Goal: Transaction & Acquisition: Subscribe to service/newsletter

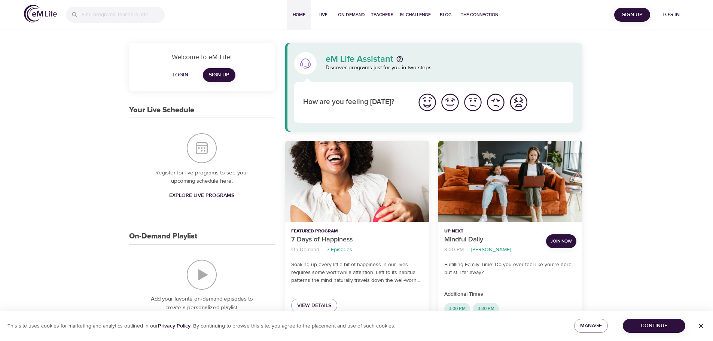
click at [674, 15] on span "Log in" at bounding box center [671, 14] width 30 height 9
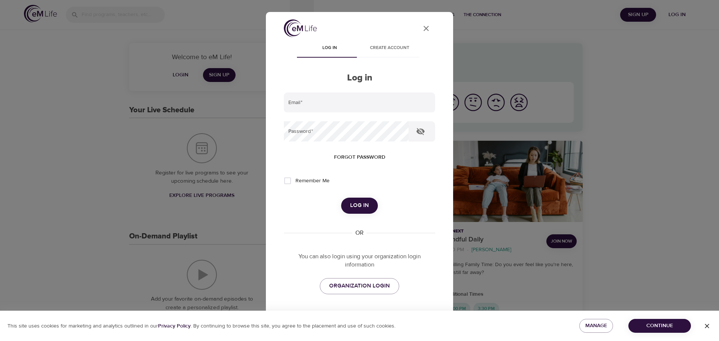
type input "mara.stangl@yahoo.com"
click at [364, 201] on span "Log in" at bounding box center [359, 206] width 19 height 10
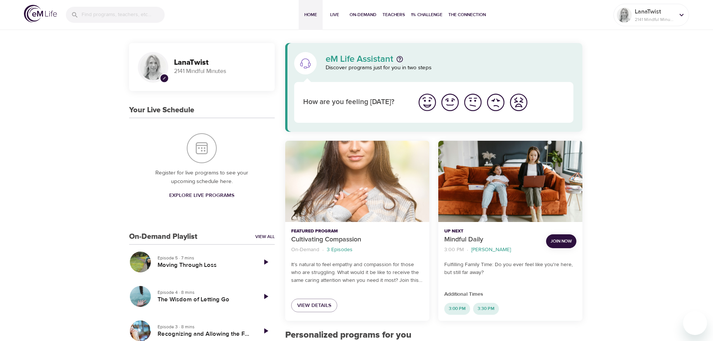
click at [204, 193] on span "Explore Live Programs" at bounding box center [201, 195] width 65 height 9
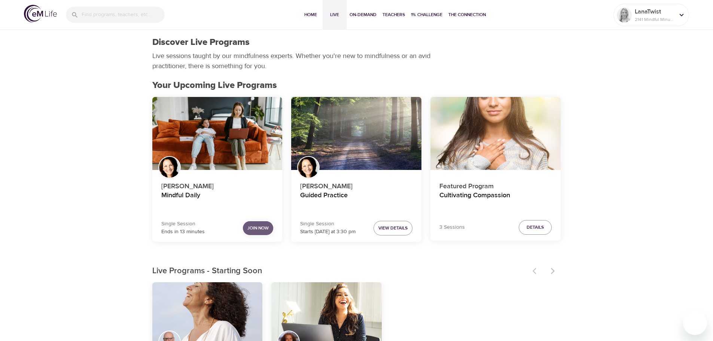
click at [257, 226] on span "Join Now" at bounding box center [258, 228] width 21 height 8
